Goal: Book appointment/travel/reservation

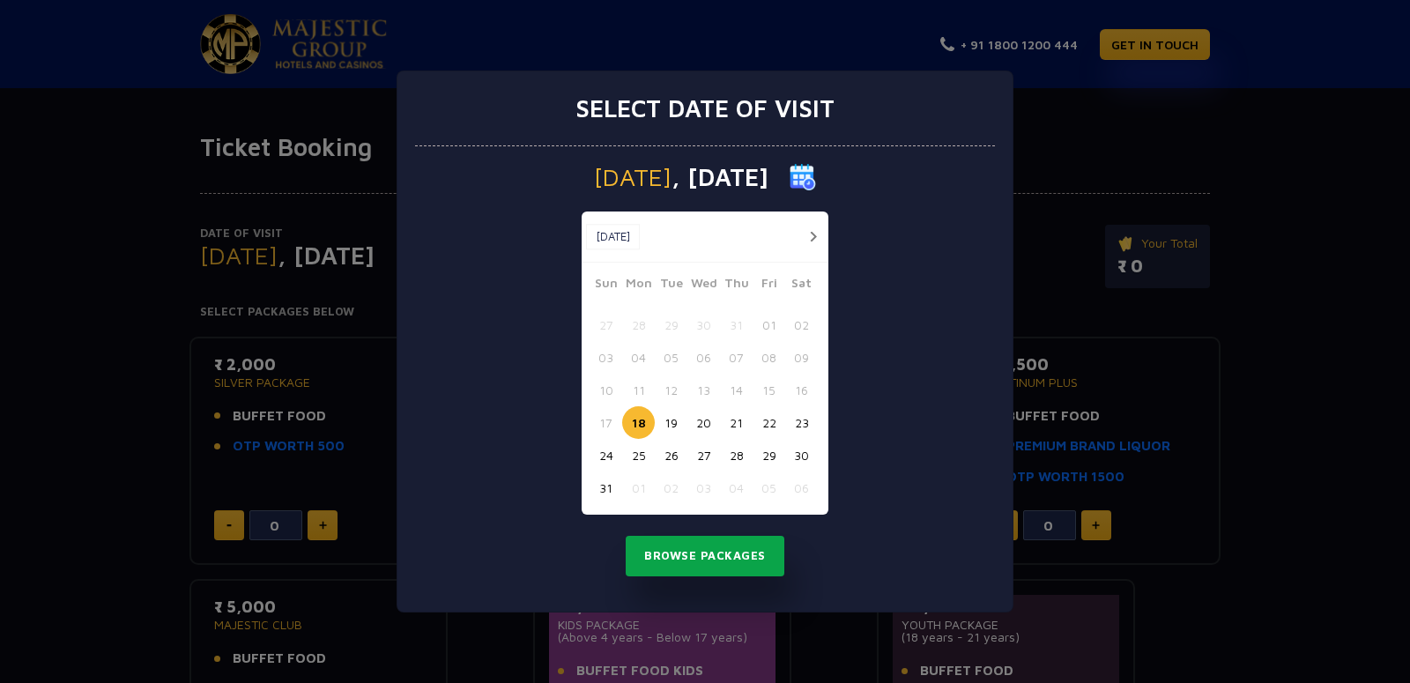
click at [700, 562] on button "Browse Packages" at bounding box center [705, 556] width 159 height 41
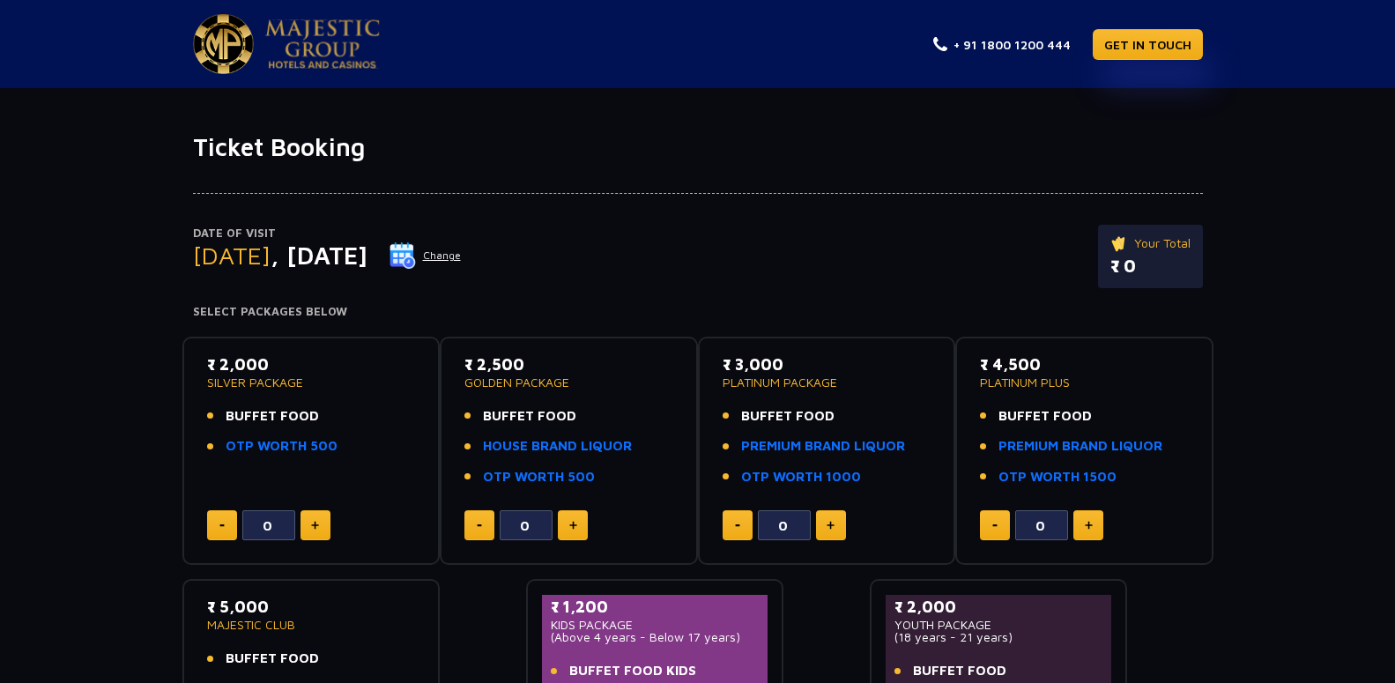
click at [462, 260] on button "Change" at bounding box center [425, 255] width 73 height 28
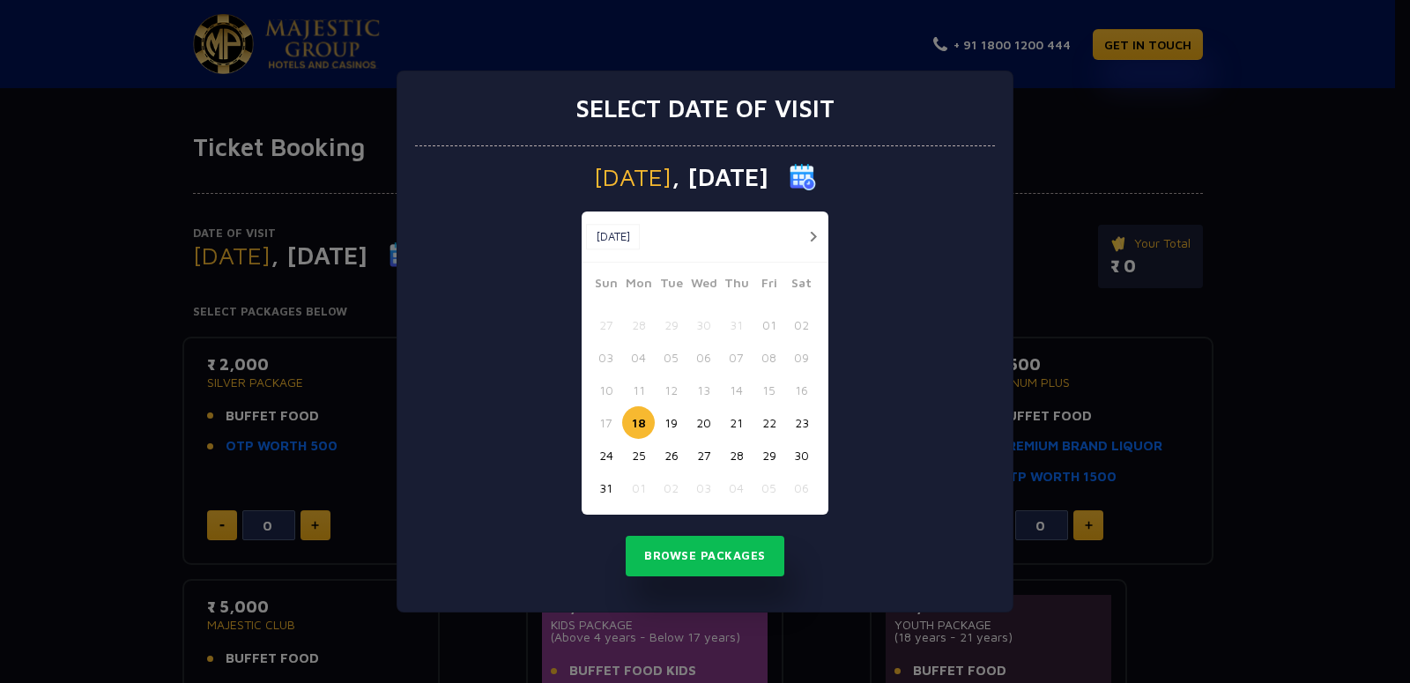
click at [809, 242] on button "button" at bounding box center [813, 237] width 22 height 22
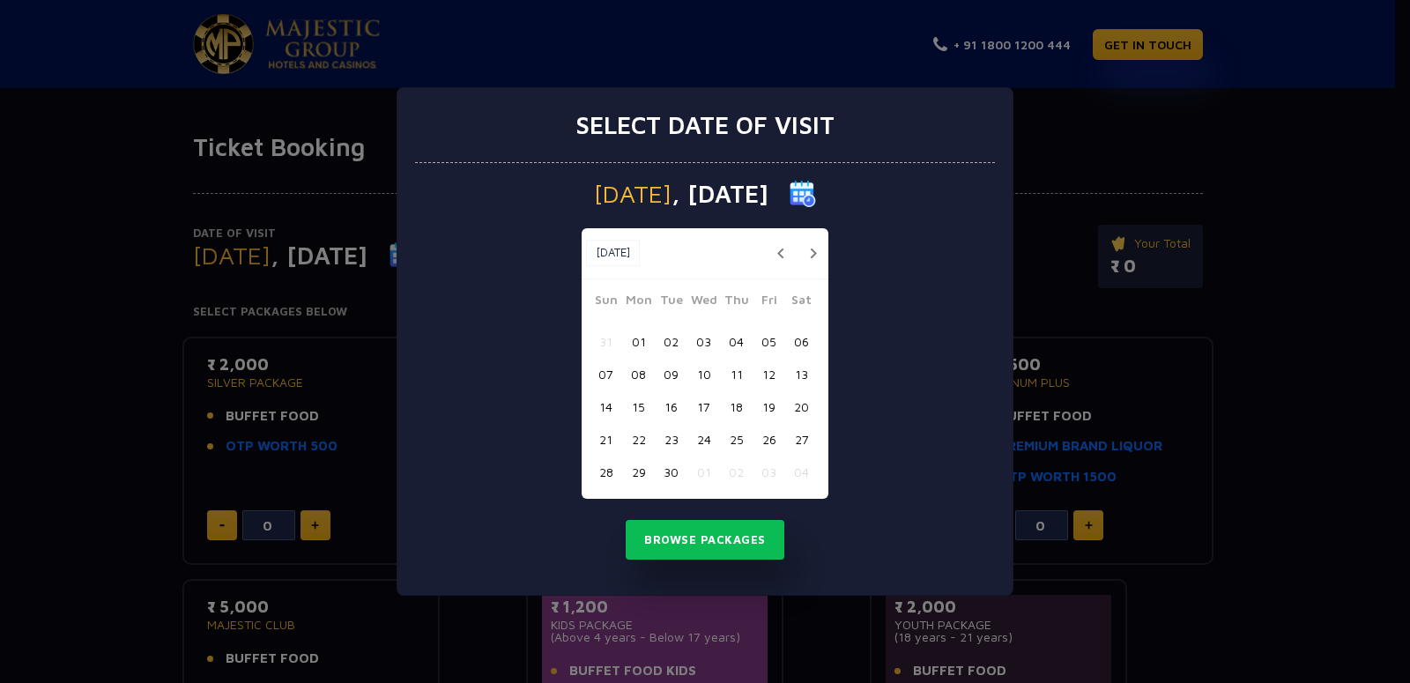
click at [641, 375] on button "08" at bounding box center [638, 374] width 33 height 33
click at [673, 546] on button "Browse Packages" at bounding box center [705, 540] width 159 height 41
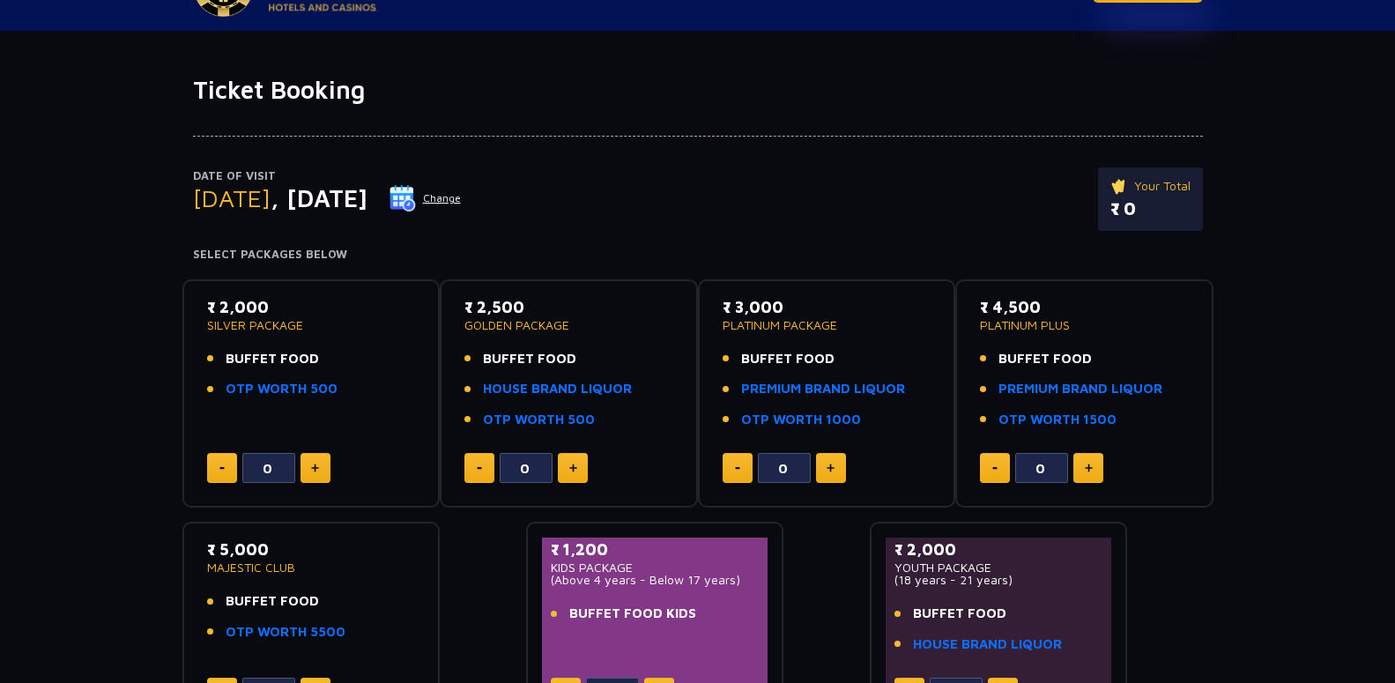
scroll to position [90, 0]
